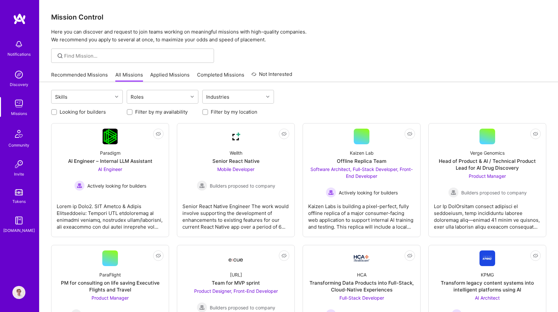
click at [77, 111] on label "Looking for builders" at bounding box center [83, 112] width 46 height 7
click at [57, 111] on input "Looking for builders" at bounding box center [54, 112] width 5 height 5
checkbox input "true"
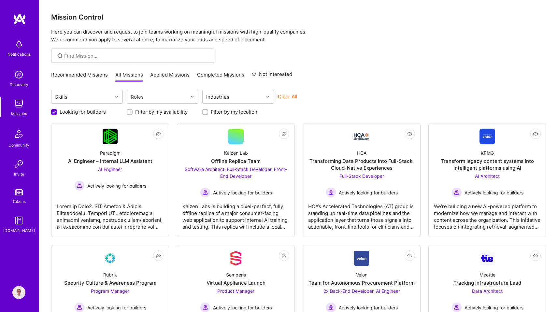
click at [226, 111] on label "Filter by my location" at bounding box center [234, 112] width 47 height 7
click at [208, 111] on input "Filter by my location" at bounding box center [206, 112] width 5 height 5
checkbox input "true"
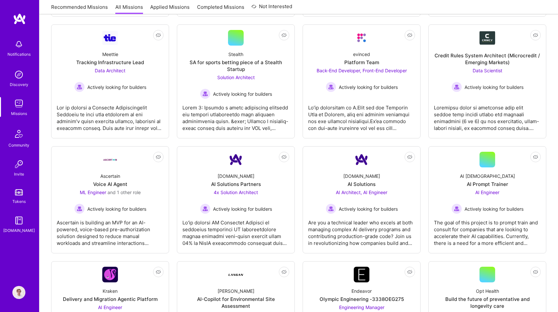
scroll to position [300, 0]
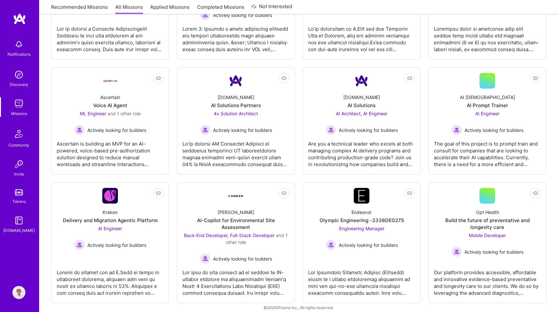
click at [18, 14] on img at bounding box center [19, 19] width 13 height 12
